Goal: Task Accomplishment & Management: Use online tool/utility

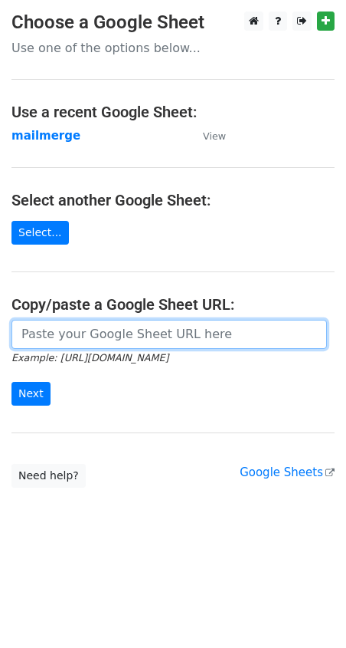
click at [54, 340] on input "url" at bounding box center [169, 334] width 316 height 29
paste input "https://docs.google.com/spreadsheets/d/1WAesjKfmY17GnHiqoci-_59yfCCePDc0WRSlVSY…"
type input "https://docs.google.com/spreadsheets/d/1WAesjKfmY17GnHiqoci-_59yfCCePDc0WRSlVSY…"
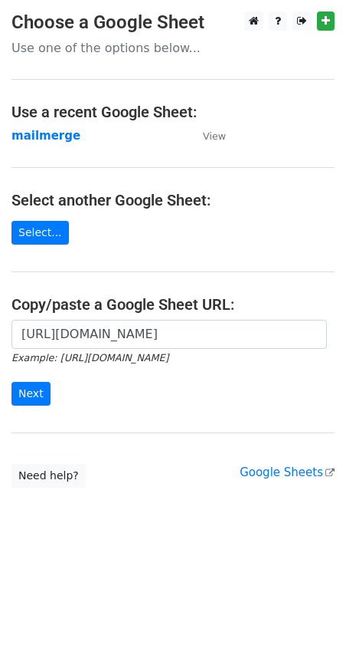
scroll to position [0, 0]
click at [19, 403] on div "https://docs.google.com/spreadsheets/d/1WAesjKfmY17GnHiqoci-_59yfCCePDc0WRSlVSY…" at bounding box center [173, 370] width 346 height 101
click at [35, 385] on input "Next" at bounding box center [30, 394] width 39 height 24
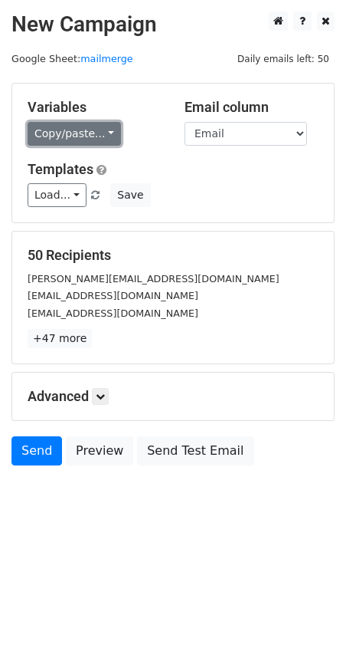
click at [91, 132] on link "Copy/paste..." at bounding box center [75, 134] width 94 height 24
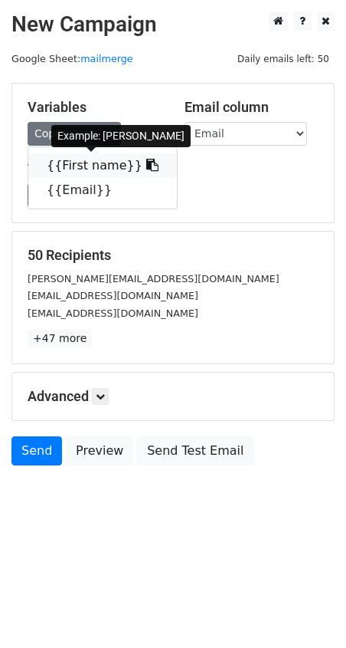
click at [69, 169] on link "{{First name}}" at bounding box center [102, 165] width 149 height 25
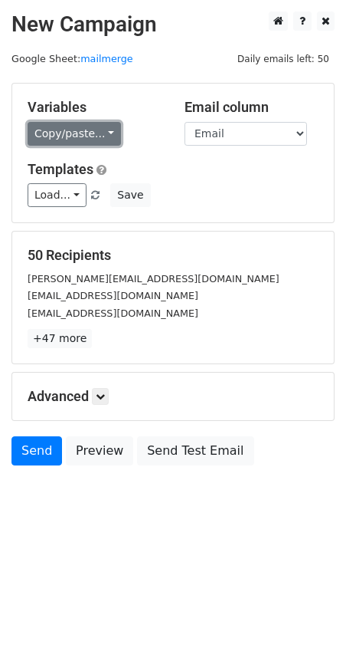
click at [84, 143] on link "Copy/paste..." at bounding box center [75, 134] width 94 height 24
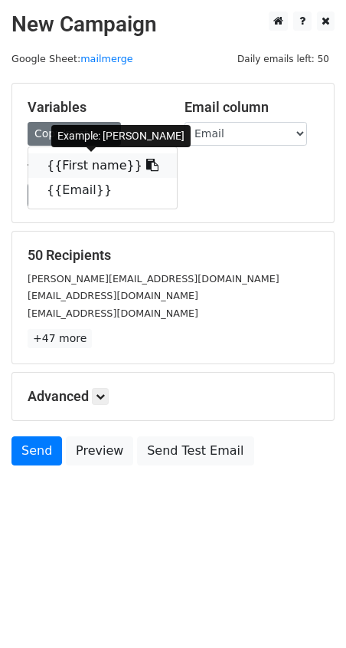
click at [96, 168] on link "{{First name}}" at bounding box center [102, 165] width 149 height 25
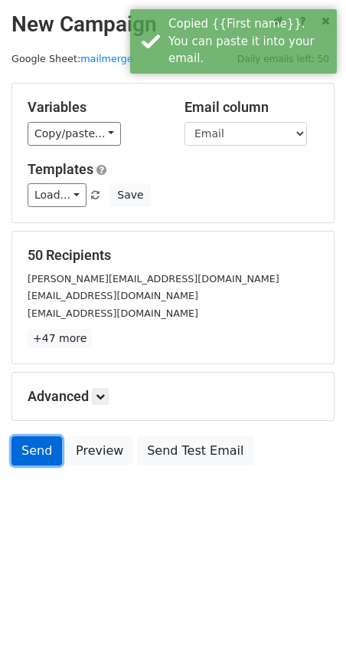
click at [37, 446] on link "Send" at bounding box center [36, 450] width 51 height 29
